Goal: Information Seeking & Learning: Check status

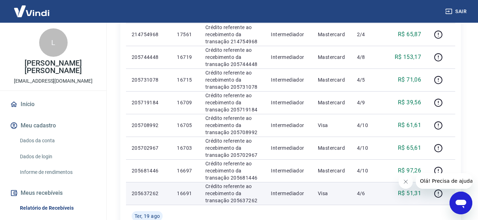
scroll to position [427, 0]
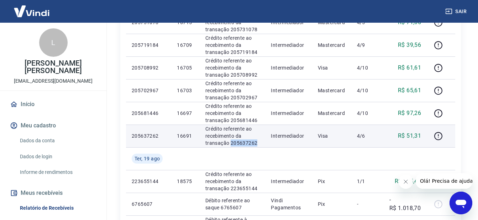
drag, startPoint x: 255, startPoint y: 142, endPoint x: 229, endPoint y: 143, distance: 26.0
click at [229, 143] on p "Crédito referente ao recebimento da transação 205637262" at bounding box center [232, 136] width 54 height 21
copy p "205637262"
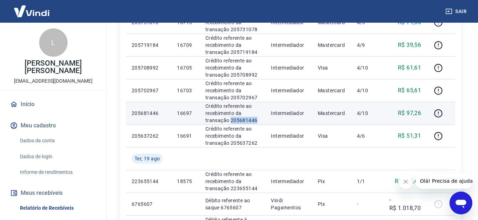
drag, startPoint x: 257, startPoint y: 122, endPoint x: 230, endPoint y: 119, distance: 27.1
click at [230, 119] on p "Crédito referente ao recebimento da transação 205681446" at bounding box center [232, 113] width 54 height 21
copy p "205681446"
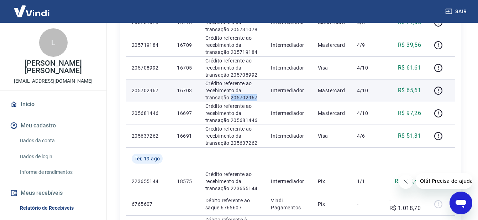
drag, startPoint x: 260, startPoint y: 97, endPoint x: 230, endPoint y: 97, distance: 30.2
click at [230, 97] on p "Crédito referente ao recebimento da transação 205702967" at bounding box center [232, 90] width 54 height 21
copy p "205702967"
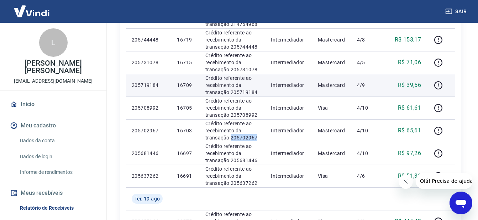
scroll to position [356, 0]
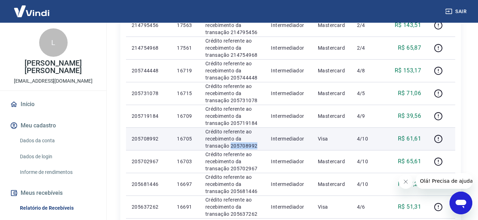
drag, startPoint x: 252, startPoint y: 145, endPoint x: 230, endPoint y: 149, distance: 22.7
click at [230, 149] on p "Crédito referente ao recebimento da transação 205708992" at bounding box center [232, 138] width 54 height 21
copy p "205708992"
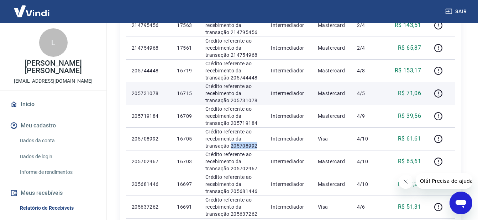
scroll to position [320, 0]
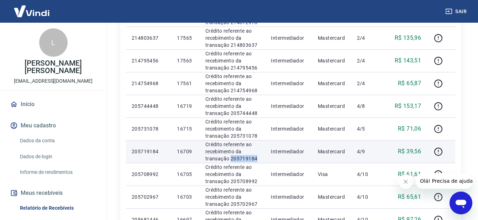
drag, startPoint x: 258, startPoint y: 158, endPoint x: 230, endPoint y: 157, distance: 28.1
click at [230, 157] on p "Crédito referente ao recebimento da transação 205719184" at bounding box center [232, 151] width 54 height 21
copy p "205719184"
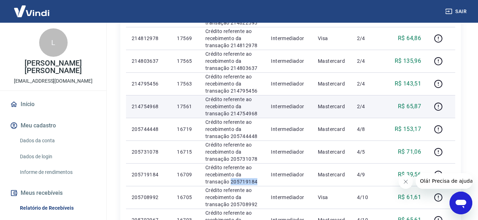
scroll to position [284, 0]
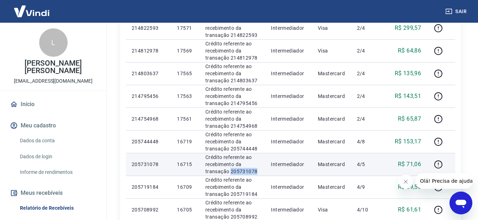
drag, startPoint x: 251, startPoint y: 170, endPoint x: 230, endPoint y: 170, distance: 21.0
click at [230, 170] on p "Crédito referente ao recebimento da transação 205731078" at bounding box center [232, 164] width 54 height 21
copy p "205731078"
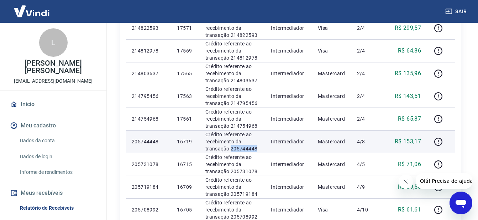
drag, startPoint x: 261, startPoint y: 150, endPoint x: 230, endPoint y: 149, distance: 30.6
click at [230, 149] on td "Crédito referente ao recebimento da transação 205744448" at bounding box center [232, 142] width 66 height 23
copy p "205744448"
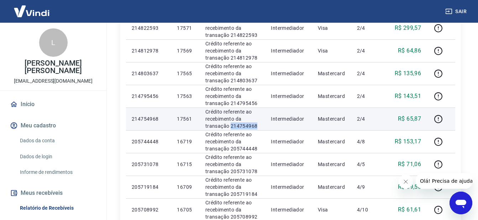
drag, startPoint x: 257, startPoint y: 128, endPoint x: 229, endPoint y: 125, distance: 27.5
click at [229, 125] on p "Crédito referente ao recebimento da transação 214754968" at bounding box center [232, 118] width 54 height 21
copy p "214754968"
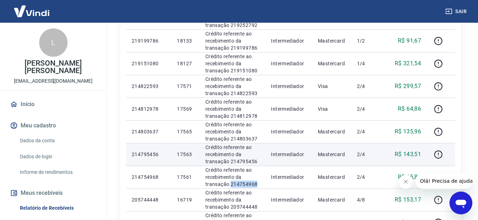
scroll to position [213, 0]
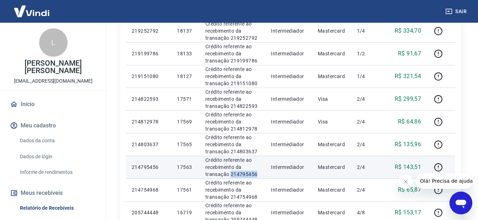
drag, startPoint x: 257, startPoint y: 177, endPoint x: 230, endPoint y: 175, distance: 27.4
click at [230, 175] on p "Crédito referente ao recebimento da transação 214795456" at bounding box center [232, 167] width 54 height 21
copy p "214795456"
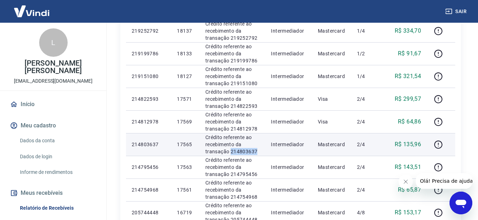
drag, startPoint x: 261, startPoint y: 151, endPoint x: 230, endPoint y: 154, distance: 31.4
click at [230, 154] on td "Crédito referente ao recebimento da transação 214803637" at bounding box center [232, 144] width 66 height 23
copy p "214803637"
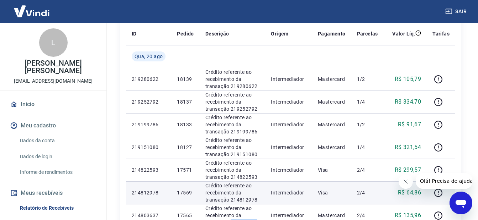
scroll to position [178, 0]
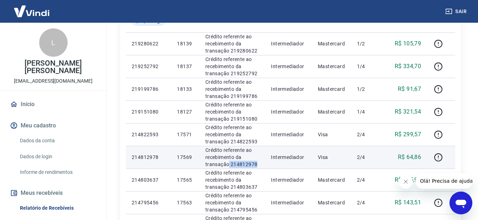
drag, startPoint x: 237, startPoint y: 166, endPoint x: 228, endPoint y: 166, distance: 9.3
click at [228, 166] on td "Crédito referente ao recebimento da transação 214812978" at bounding box center [232, 157] width 66 height 23
drag, startPoint x: 228, startPoint y: 166, endPoint x: 240, endPoint y: 163, distance: 12.1
click at [233, 166] on p "Crédito referente ao recebimento da transação 214812978" at bounding box center [232, 157] width 54 height 21
click at [255, 164] on p "Crédito referente ao recebimento da transação 214812978" at bounding box center [232, 157] width 54 height 21
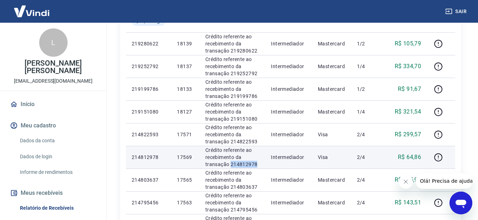
drag, startPoint x: 255, startPoint y: 164, endPoint x: 237, endPoint y: 163, distance: 18.5
click at [237, 163] on p "Crédito referente ao recebimento da transação 214812978" at bounding box center [232, 157] width 54 height 21
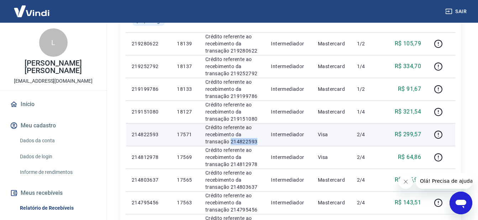
drag, startPoint x: 259, startPoint y: 139, endPoint x: 229, endPoint y: 141, distance: 29.6
click at [229, 141] on p "Crédito referente ao recebimento da transação 214822593" at bounding box center [232, 134] width 54 height 21
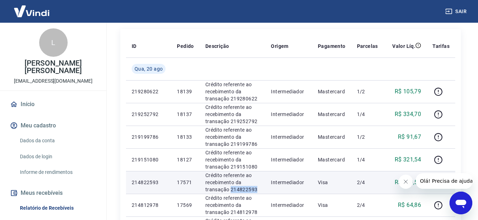
scroll to position [142, 0]
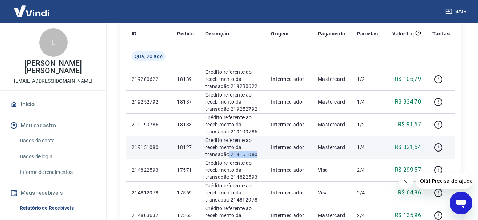
drag, startPoint x: 255, startPoint y: 155, endPoint x: 228, endPoint y: 155, distance: 27.0
click at [228, 155] on p "Crédito referente ao recebimento da transação 219151080" at bounding box center [232, 147] width 54 height 21
click at [258, 156] on p "Crédito referente ao recebimento da transação 219151080" at bounding box center [232, 147] width 54 height 21
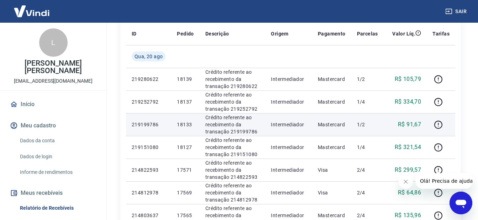
drag, startPoint x: 258, startPoint y: 156, endPoint x: 246, endPoint y: 158, distance: 12.3
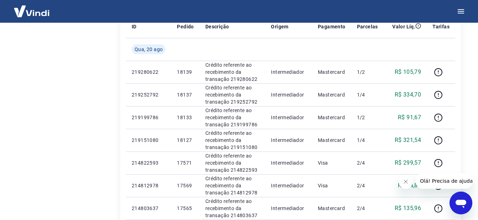
drag, startPoint x: 246, startPoint y: 158, endPoint x: 424, endPoint y: 11, distance: 230.6
click at [242, 34] on th "Descrição" at bounding box center [232, 26] width 66 height 23
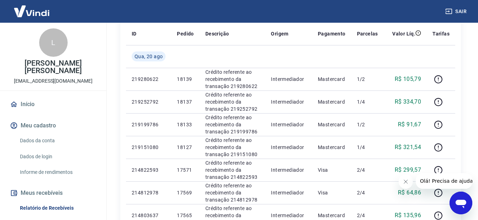
scroll to position [149, 0]
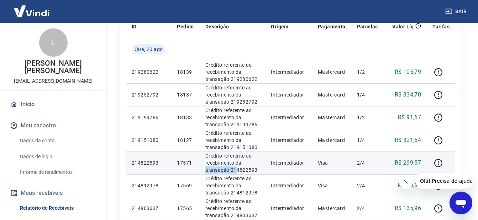
drag, startPoint x: 255, startPoint y: 166, endPoint x: 243, endPoint y: 172, distance: 14.0
click at [239, 171] on p "Crédito referente ao recebimento da transação 214822593" at bounding box center [232, 163] width 54 height 21
drag, startPoint x: 243, startPoint y: 172, endPoint x: 256, endPoint y: 172, distance: 13.9
click at [256, 172] on p "Crédito referente ao recebimento da transação 214822593" at bounding box center [232, 163] width 54 height 21
drag, startPoint x: 257, startPoint y: 170, endPoint x: 230, endPoint y: 169, distance: 27.4
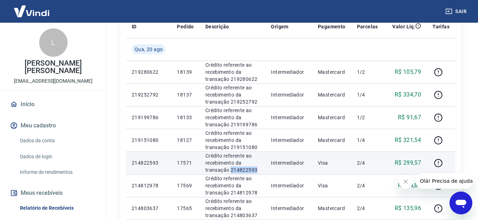
click at [230, 169] on p "Crédito referente ao recebimento da transação 214822593" at bounding box center [232, 163] width 54 height 21
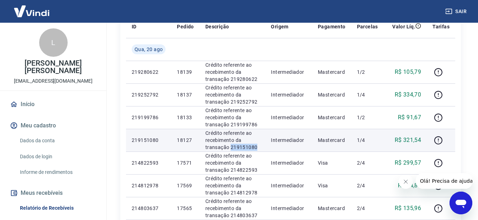
click at [230, 146] on p "Crédito referente ao recebimento da transação 219151080" at bounding box center [232, 140] width 54 height 21
drag, startPoint x: 231, startPoint y: 146, endPoint x: 251, endPoint y: 148, distance: 20.0
click at [250, 148] on p "Crédito referente ao recebimento da transação 219151080" at bounding box center [232, 140] width 54 height 21
drag, startPoint x: 240, startPoint y: 147, endPoint x: 230, endPoint y: 148, distance: 9.3
click at [230, 148] on p "Crédito referente ao recebimento da transação 219151080" at bounding box center [232, 140] width 54 height 21
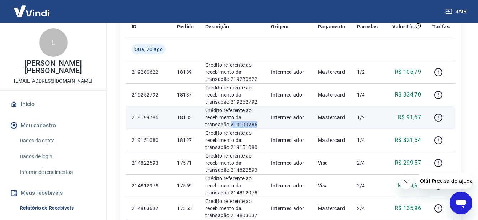
drag, startPoint x: 258, startPoint y: 125, endPoint x: 229, endPoint y: 122, distance: 29.0
click at [229, 122] on p "Crédito referente ao recebimento da transação 219199786" at bounding box center [232, 117] width 54 height 21
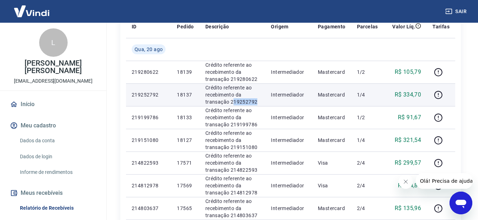
drag, startPoint x: 257, startPoint y: 100, endPoint x: 231, endPoint y: 102, distance: 26.4
click at [231, 102] on p "Crédito referente ao recebimento da transação 219252792" at bounding box center [232, 94] width 54 height 21
drag, startPoint x: 244, startPoint y: 99, endPoint x: 229, endPoint y: 100, distance: 14.6
click at [229, 100] on p "Crédito referente ao recebimento da transação 219252792" at bounding box center [232, 94] width 54 height 21
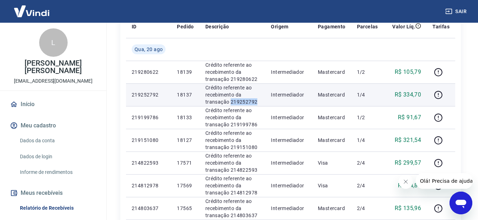
drag, startPoint x: 229, startPoint y: 100, endPoint x: 233, endPoint y: 101, distance: 3.8
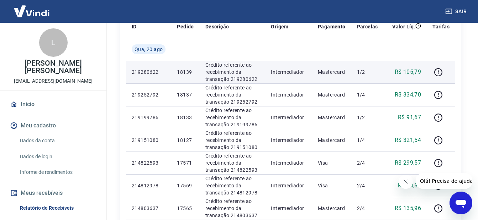
click at [257, 79] on p "Crédito referente ao recebimento da transação 219280622" at bounding box center [232, 72] width 54 height 21
drag, startPoint x: 258, startPoint y: 79, endPoint x: 229, endPoint y: 79, distance: 28.5
click at [229, 79] on p "Crédito referente ao recebimento da transação 219280622" at bounding box center [232, 72] width 54 height 21
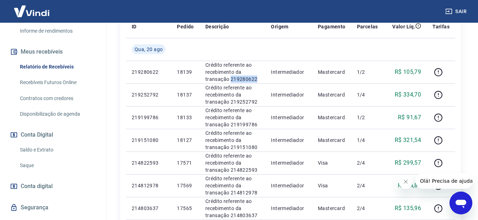
scroll to position [142, 0]
click at [43, 147] on link "Saldo e Extrato" at bounding box center [57, 149] width 81 height 15
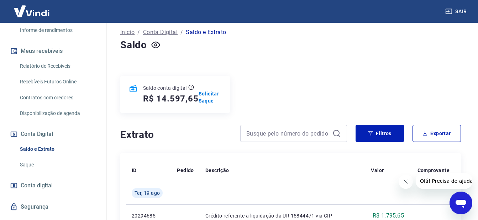
scroll to position [36, 0]
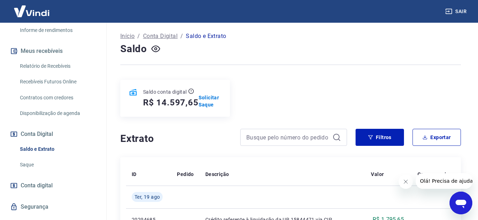
click at [55, 63] on link "Relatório de Recebíveis" at bounding box center [57, 66] width 81 height 15
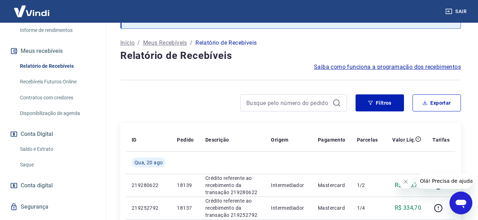
scroll to position [36, 0]
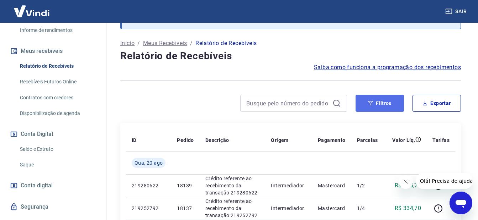
click at [395, 102] on button "Filtros" at bounding box center [379, 103] width 48 height 17
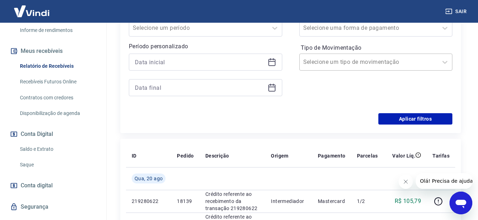
scroll to position [142, 0]
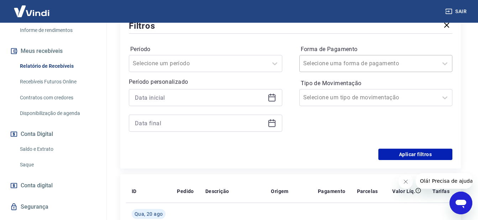
click at [354, 69] on div "Selecione uma forma de pagamento" at bounding box center [368, 63] width 138 height 13
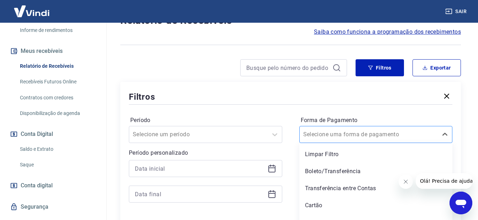
scroll to position [82, 0]
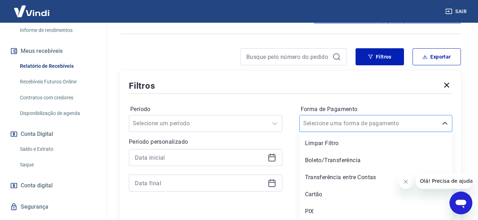
click at [330, 132] on div "option Limpar Filtro focused, 1 of 5. 5 results available. Use Up and Down to c…" at bounding box center [375, 123] width 153 height 17
click at [321, 212] on div "PIX" at bounding box center [375, 212] width 153 height 14
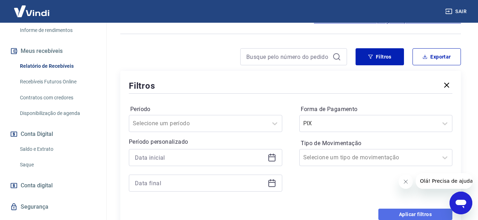
click at [389, 217] on button "Aplicar filtros" at bounding box center [415, 214] width 74 height 11
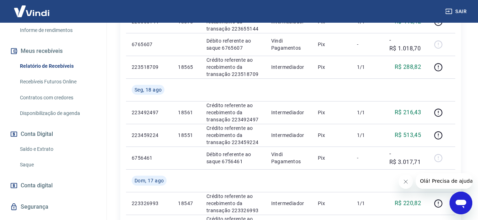
scroll to position [189, 0]
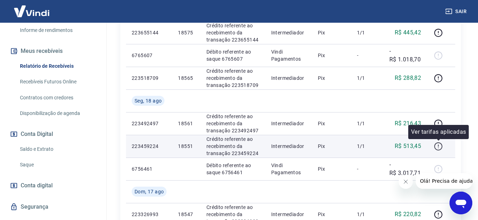
click at [440, 146] on icon "button" at bounding box center [437, 146] width 9 height 9
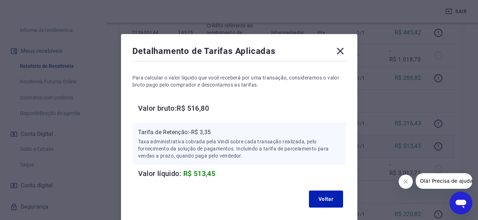
click at [337, 58] on div "Detalhamento de Tarifas Aplicadas" at bounding box center [238, 53] width 213 height 14
click at [339, 55] on icon at bounding box center [339, 51] width 11 height 11
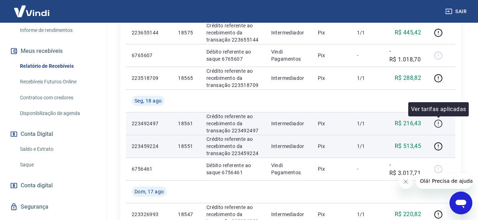
click at [436, 123] on icon "button" at bounding box center [437, 123] width 9 height 9
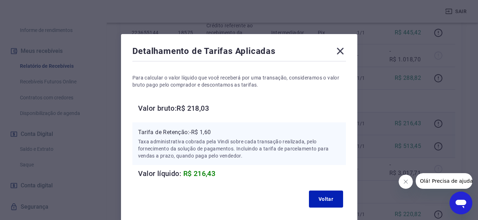
click at [340, 46] on icon at bounding box center [339, 51] width 11 height 11
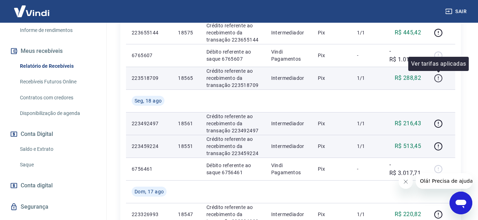
click at [436, 76] on icon "button" at bounding box center [437, 78] width 9 height 9
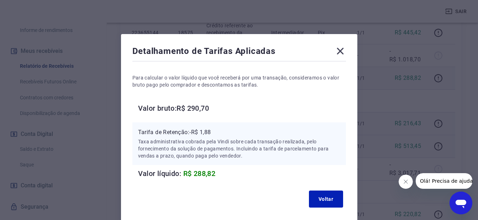
click at [337, 51] on icon at bounding box center [339, 51] width 11 height 11
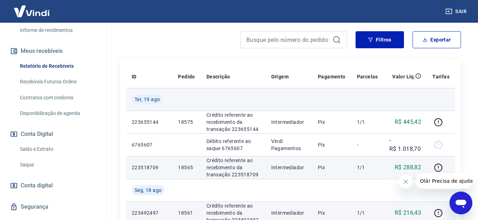
scroll to position [82, 0]
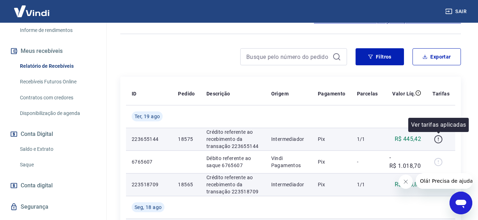
click at [440, 142] on icon "button" at bounding box center [437, 139] width 9 height 9
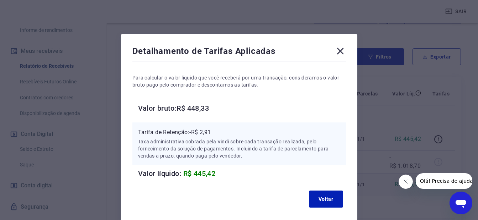
click at [338, 52] on icon at bounding box center [339, 51] width 11 height 11
